Goal: Find specific page/section: Find specific page/section

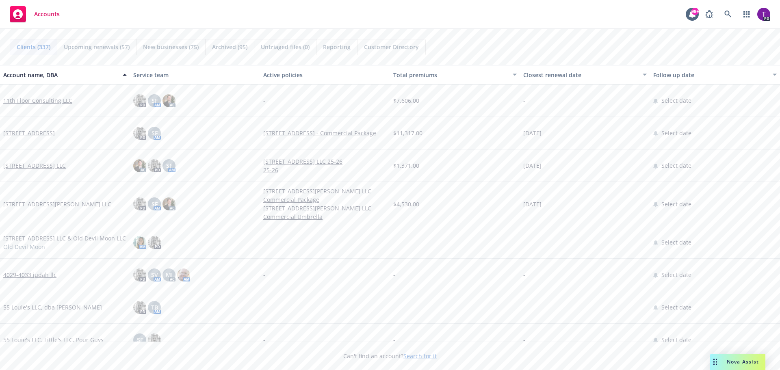
click at [416, 358] on link "Search for it" at bounding box center [420, 356] width 33 height 8
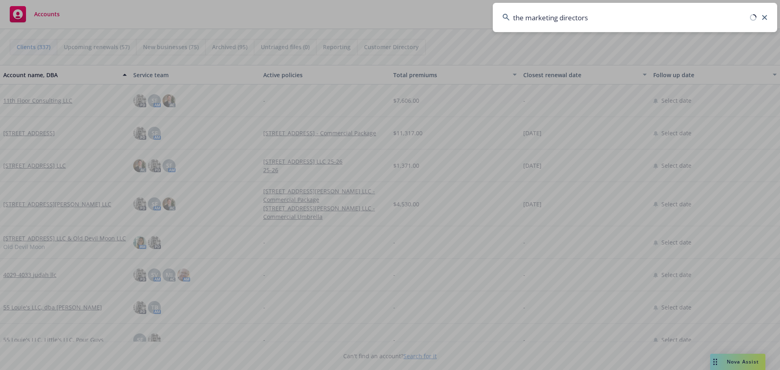
type input "the marketing directors"
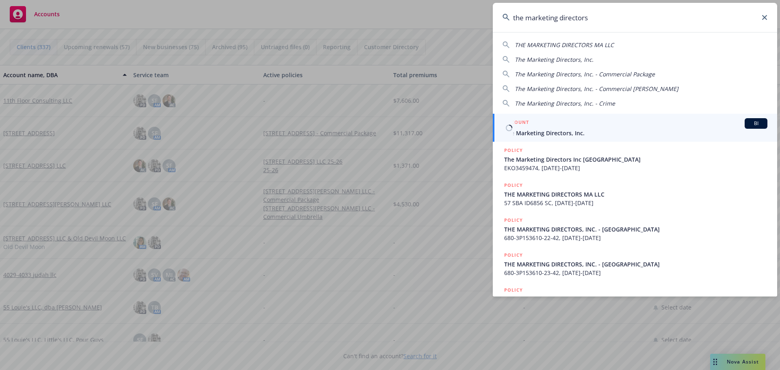
click at [552, 136] on span "The Marketing Directors, Inc." at bounding box center [635, 133] width 263 height 9
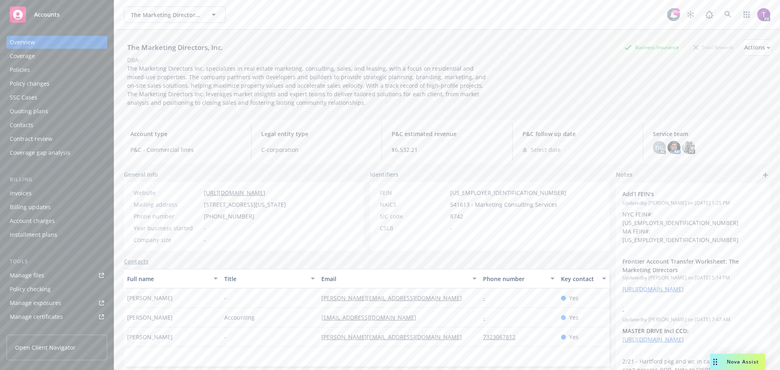
click at [18, 70] on div "Policies" at bounding box center [20, 69] width 20 height 13
